Goal: Register for event/course

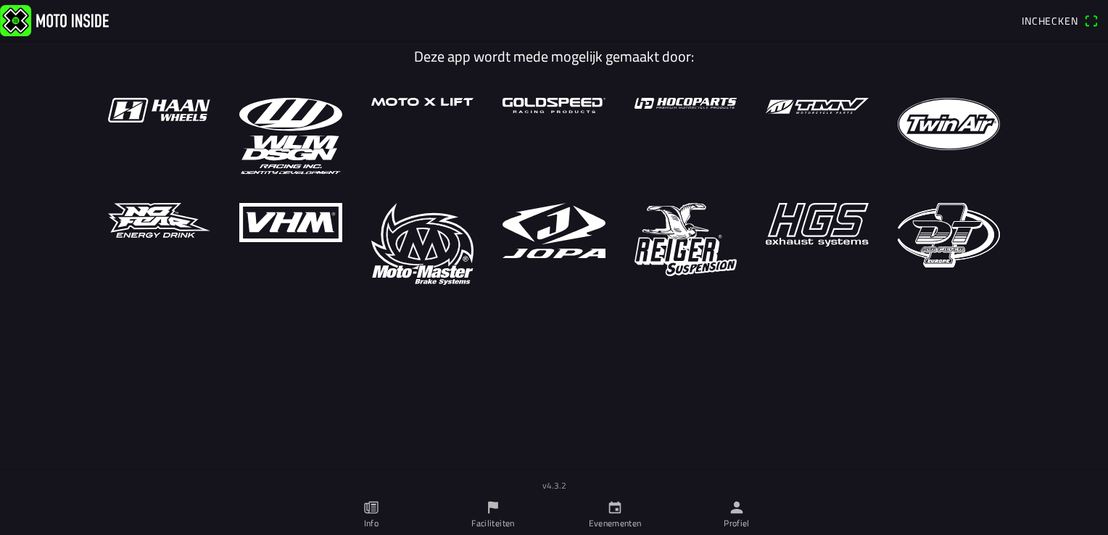
click at [612, 494] on ion-col "v4.3.2" at bounding box center [554, 482] width 1108 height 25
click at [612, 512] on icon "calendar" at bounding box center [615, 508] width 16 height 16
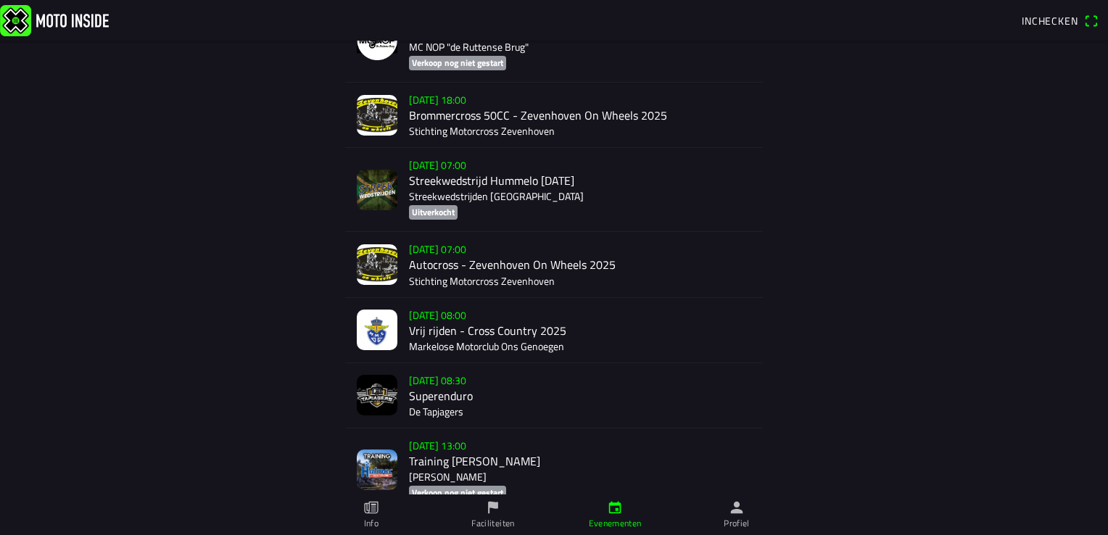
scroll to position [4961, 0]
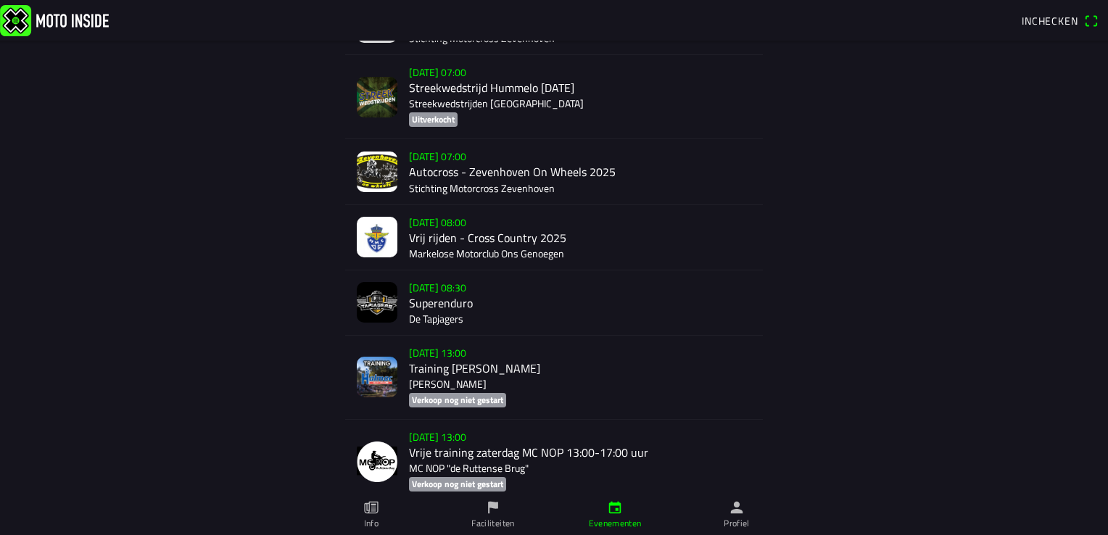
click at [451, 286] on div "[DATE] 08:30 Superenduro De Tapjagers" at bounding box center [580, 303] width 342 height 65
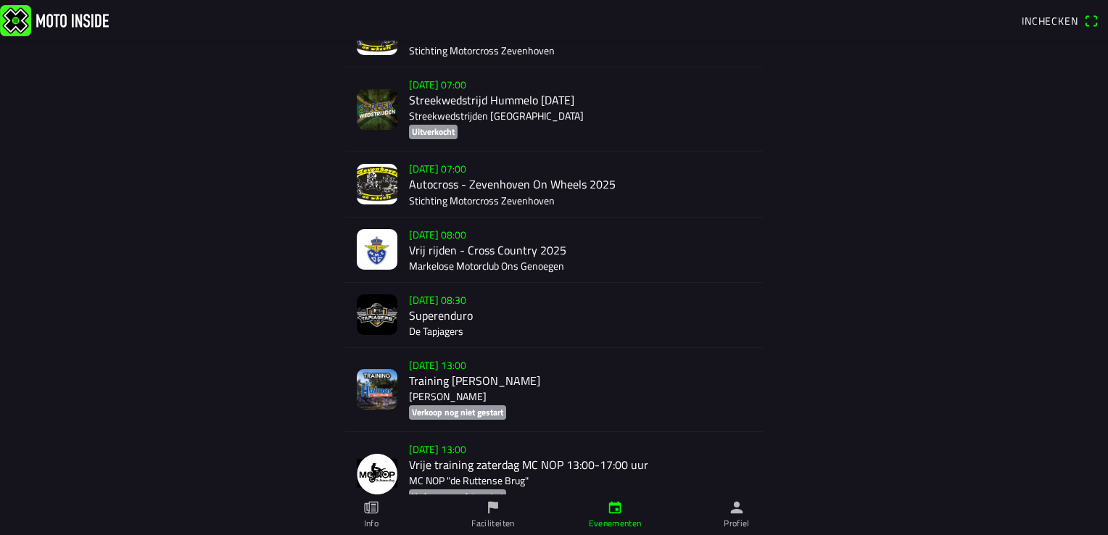
scroll to position [4949, 0]
click at [458, 255] on div "[DATE] 08:00 Vrij rijden - Cross Country 2025 Markelose Motorclub Ons Genoegen" at bounding box center [580, 249] width 342 height 65
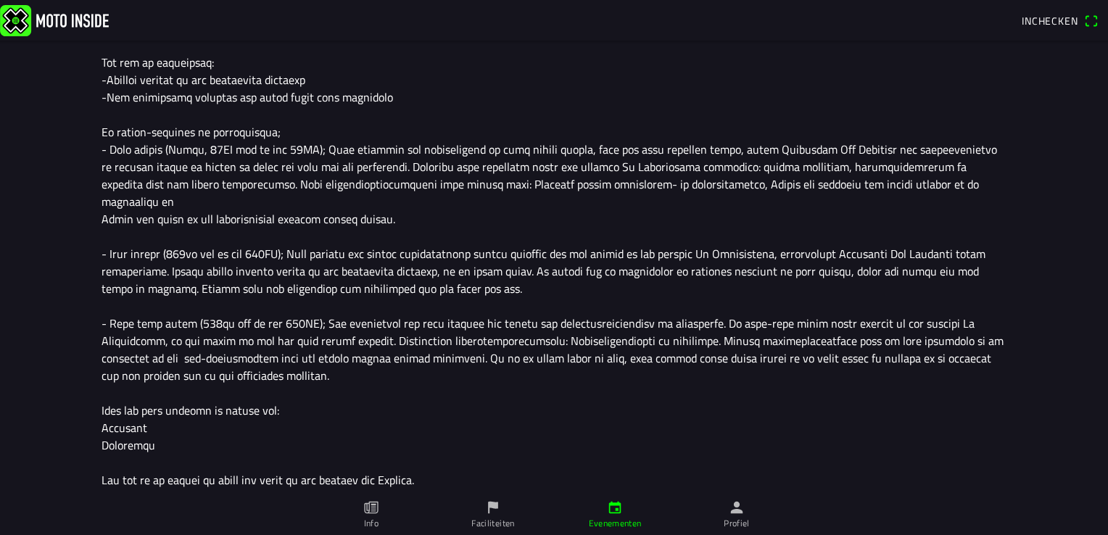
scroll to position [561, 0]
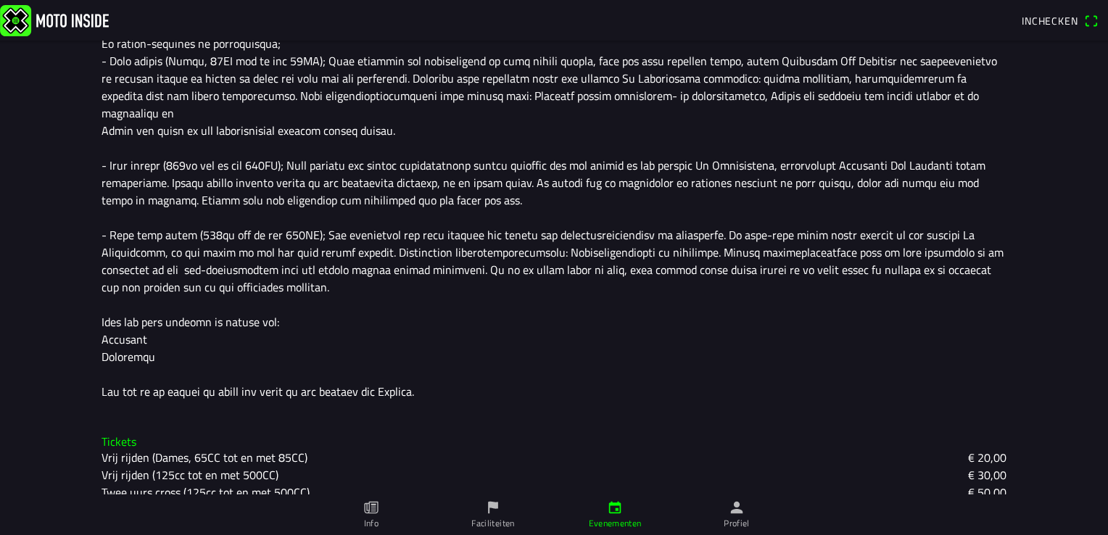
click at [605, 500] on link "Evenementen" at bounding box center [615, 515] width 122 height 41
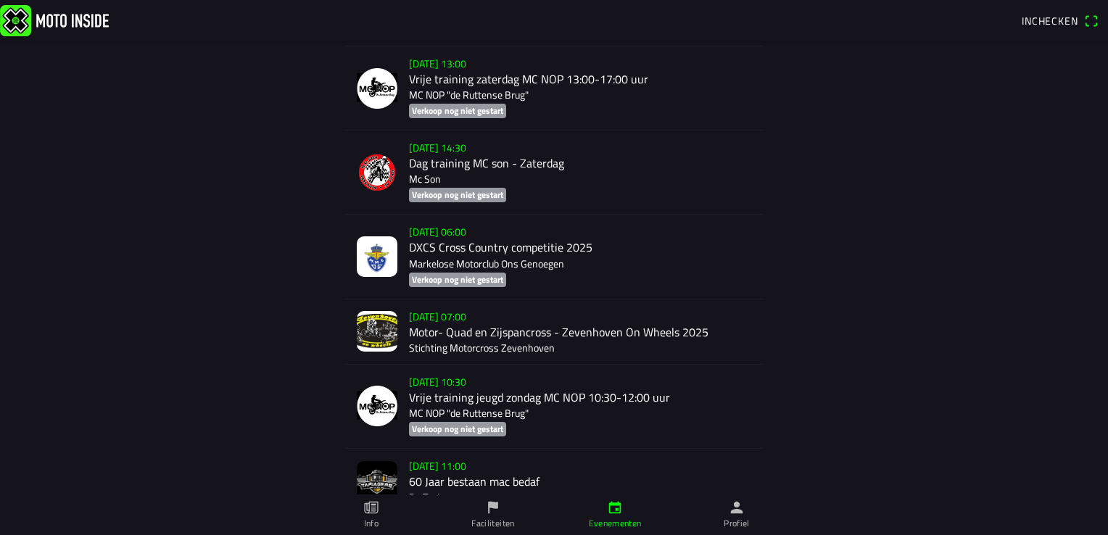
scroll to position [5333, 0]
click at [442, 249] on div "[DATE] 06:00 DXCS Cross Country competitie 2025 Markelose Motorclub Ons Genoege…" at bounding box center [580, 256] width 342 height 83
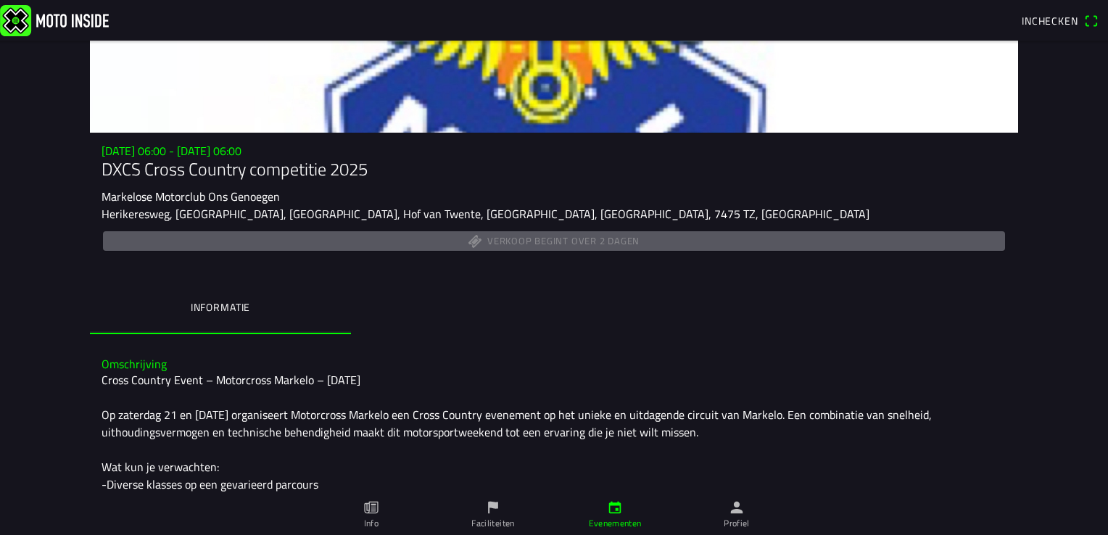
scroll to position [67, 0]
